Goal: Transaction & Acquisition: Book appointment/travel/reservation

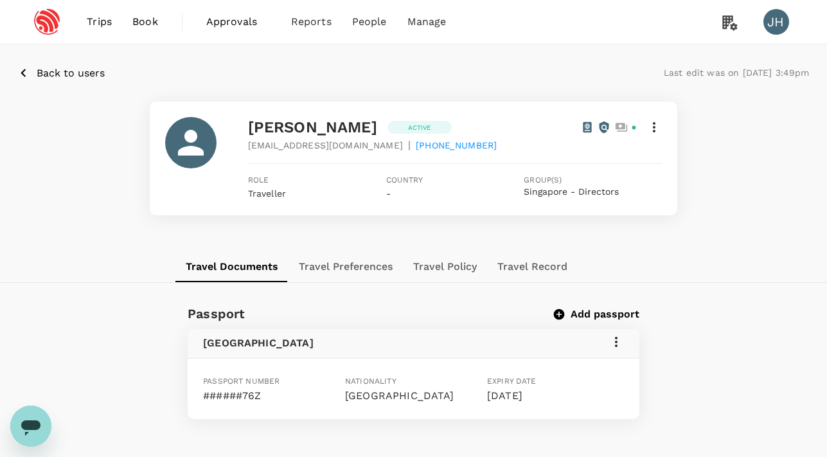
click at [147, 22] on span "Book" at bounding box center [145, 21] width 26 height 15
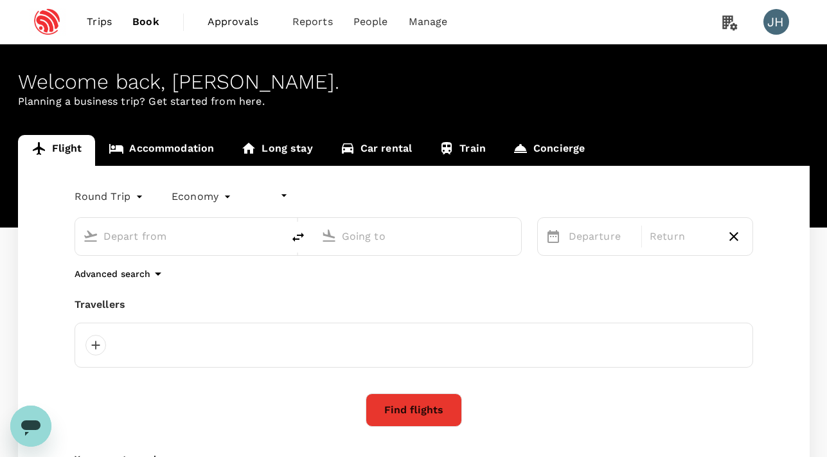
type input "undefined, undefined (any)"
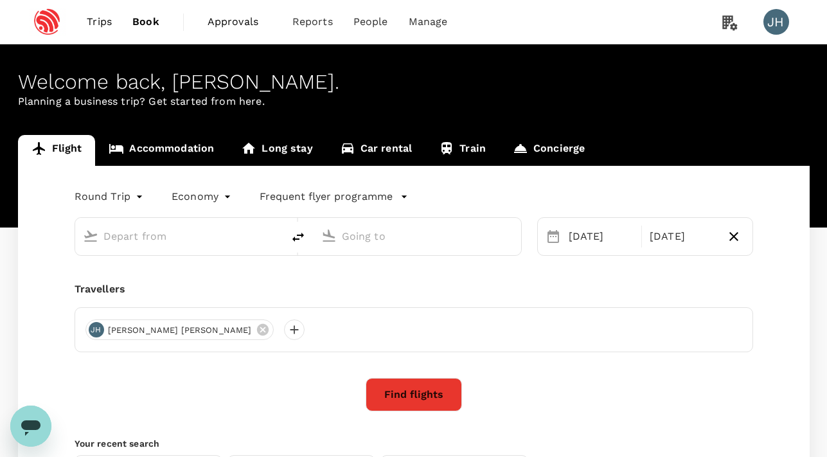
click at [184, 237] on input "text" at bounding box center [179, 236] width 152 height 20
type input "sin"
type input "roundtrip"
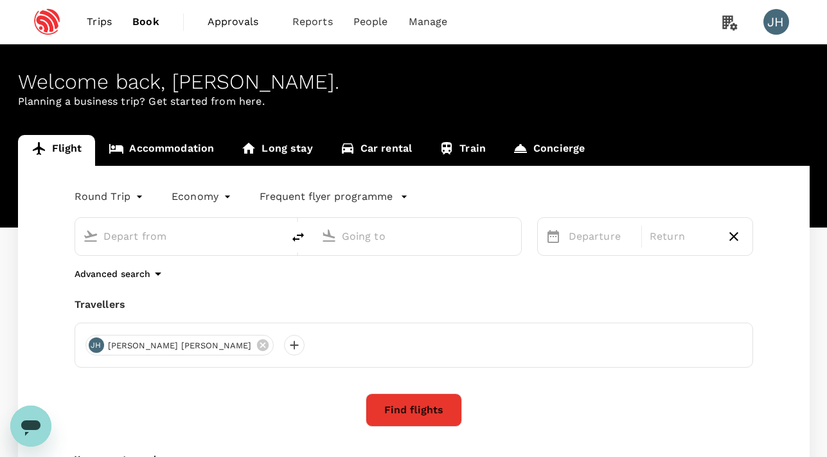
type input "Singapore Changi (SIN)"
type input "[GEOGRAPHIC_DATA], [GEOGRAPHIC_DATA] (any)"
click at [589, 240] on div "[DATE]" at bounding box center [602, 237] width 76 height 26
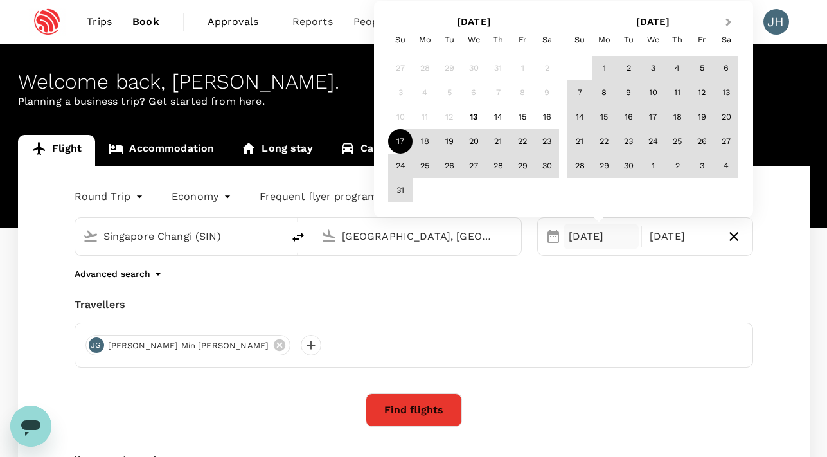
click at [730, 21] on button "Next Month" at bounding box center [730, 23] width 21 height 21
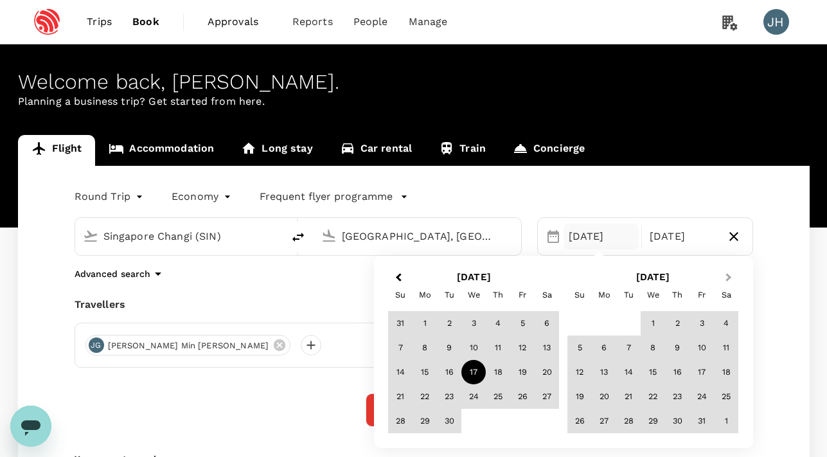
click at [730, 274] on button "Next Month" at bounding box center [730, 278] width 21 height 21
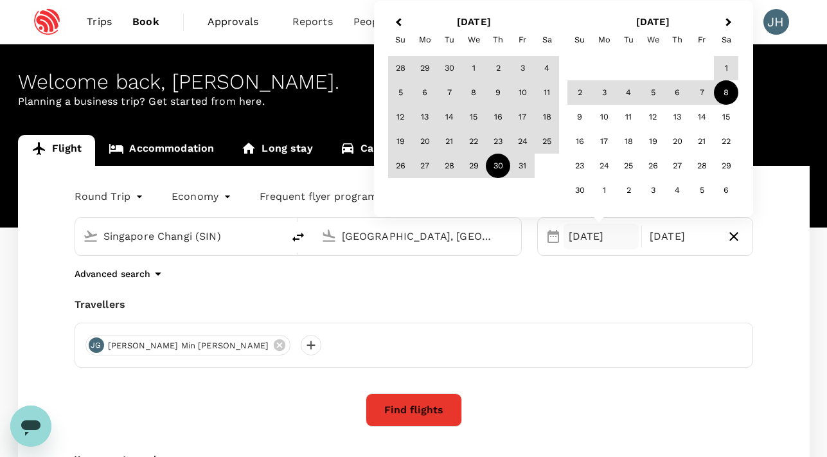
click at [498, 163] on div "30" at bounding box center [498, 166] width 24 height 24
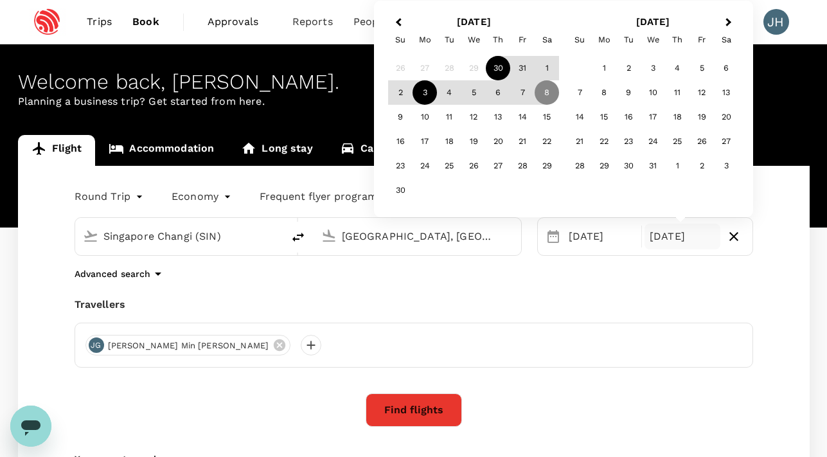
click at [425, 92] on div "3" at bounding box center [425, 92] width 24 height 24
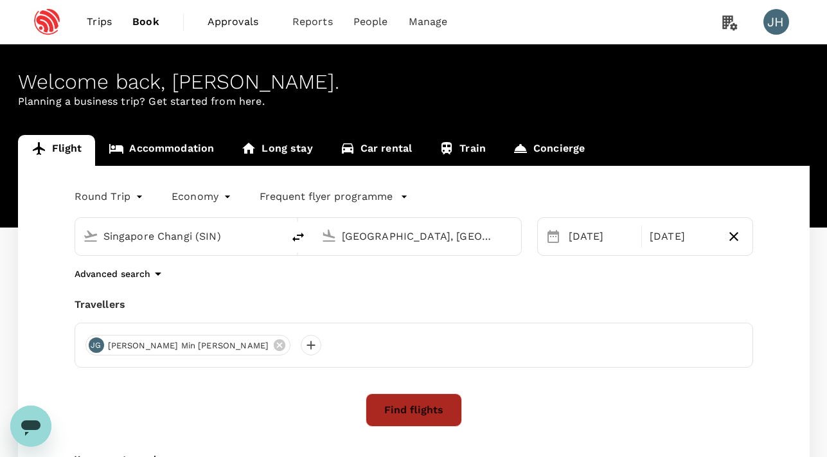
click at [420, 413] on button "Find flights" at bounding box center [414, 409] width 96 height 33
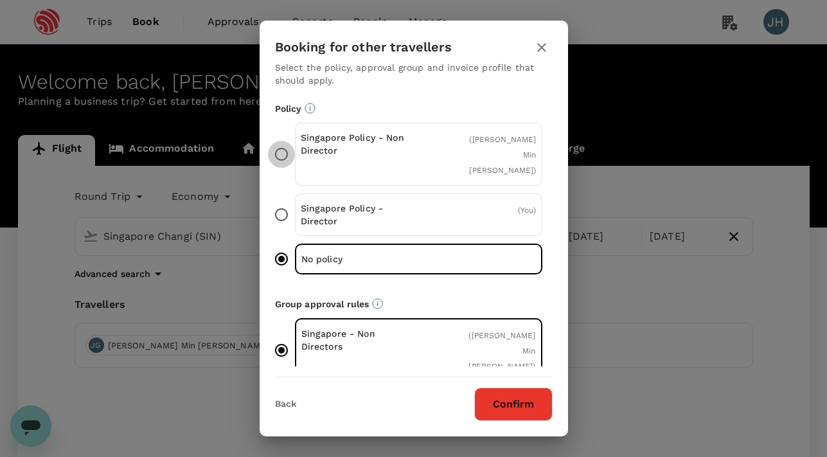
click at [286, 143] on input "Singapore Policy - Non Director ( [PERSON_NAME] Min [PERSON_NAME] )" at bounding box center [281, 154] width 27 height 27
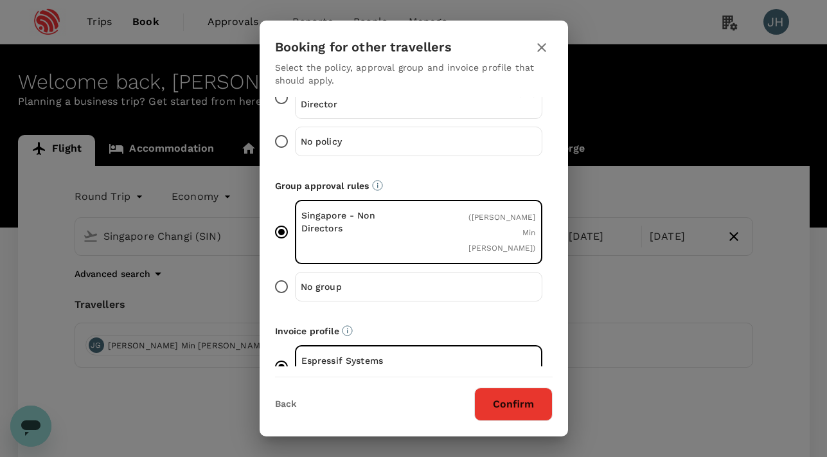
scroll to position [118, 0]
click at [506, 401] on button "Confirm" at bounding box center [513, 404] width 78 height 33
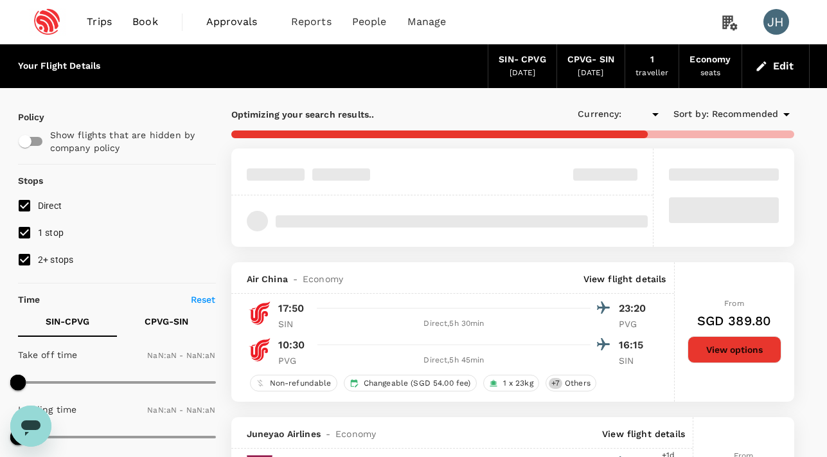
type input "SGD"
type input "1440"
